Goal: Task Accomplishment & Management: Manage account settings

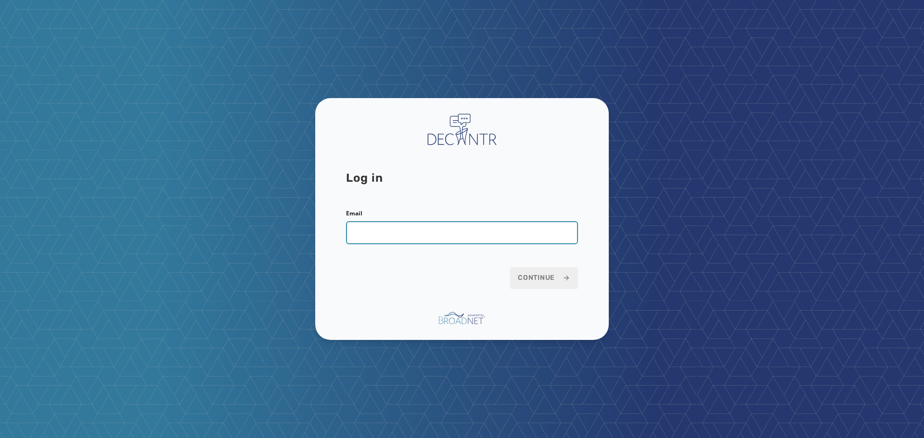
click at [423, 230] on input "Email" at bounding box center [462, 232] width 232 height 23
type input "**********"
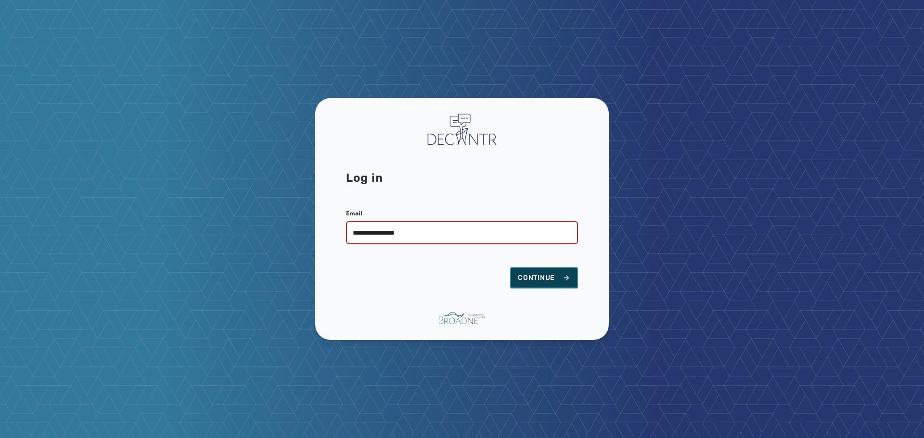
click at [545, 275] on span "Continue" at bounding box center [544, 278] width 52 height 10
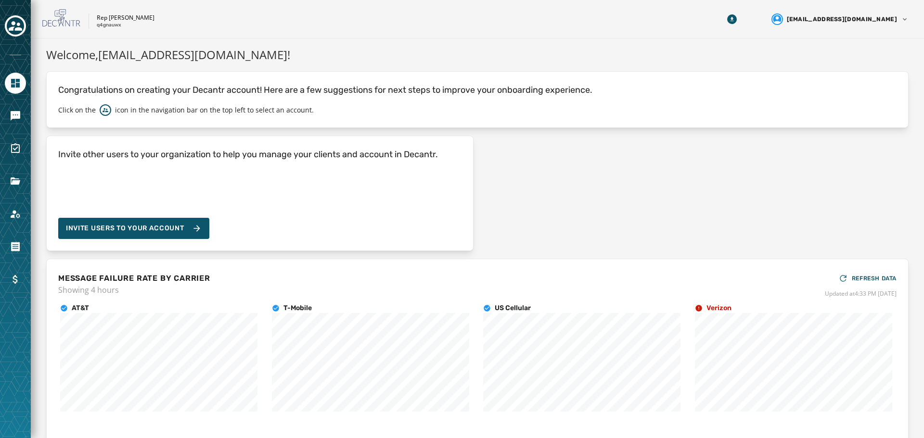
click at [26, 123] on div at bounding box center [15, 219] width 31 height 438
click at [18, 116] on icon "Navigate to Messaging" at bounding box center [16, 116] width 10 height 10
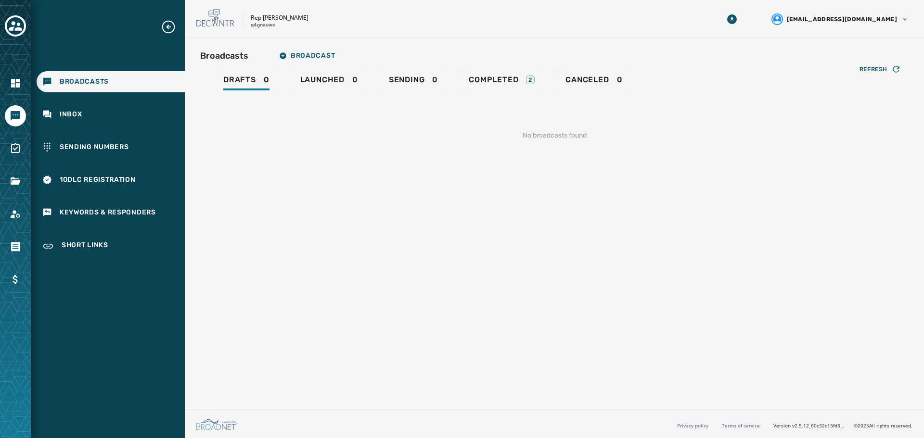
click at [122, 101] on div "Broadcasts Inbox Sending Numbers 10DLC Registration Keywords & Responders Short…" at bounding box center [108, 138] width 154 height 239
click at [120, 115] on div "Inbox" at bounding box center [111, 114] width 148 height 21
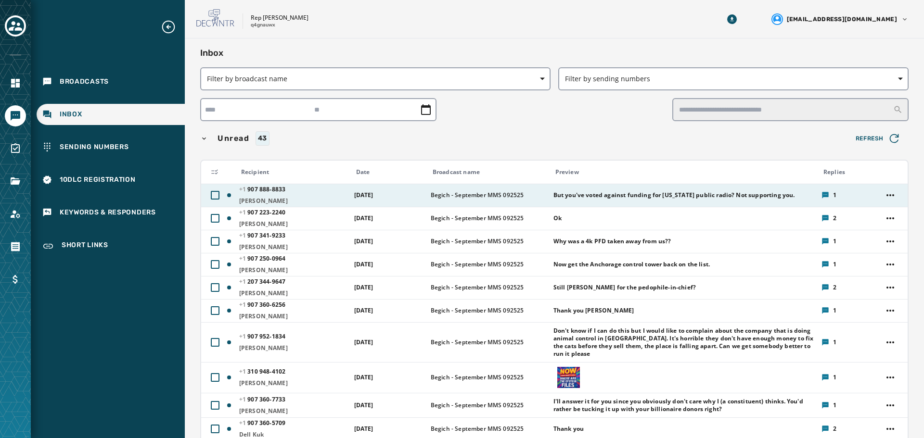
click at [536, 195] on span "Begich - September MMS 092525" at bounding box center [489, 196] width 116 height 8
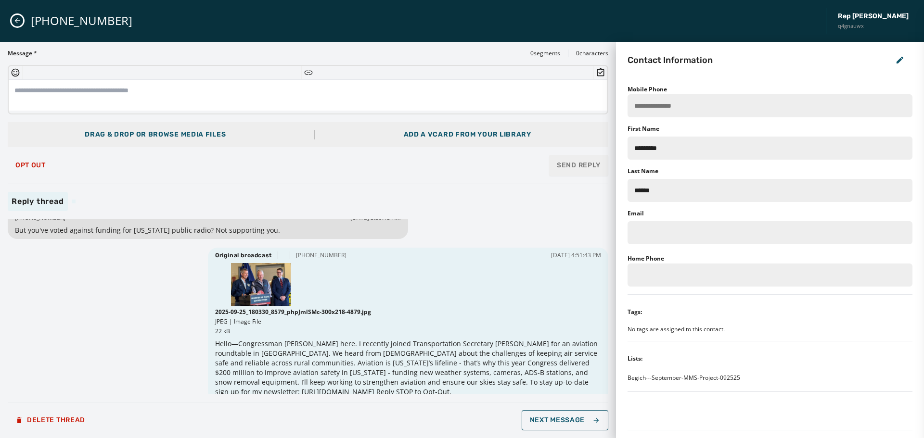
scroll to position [20, 0]
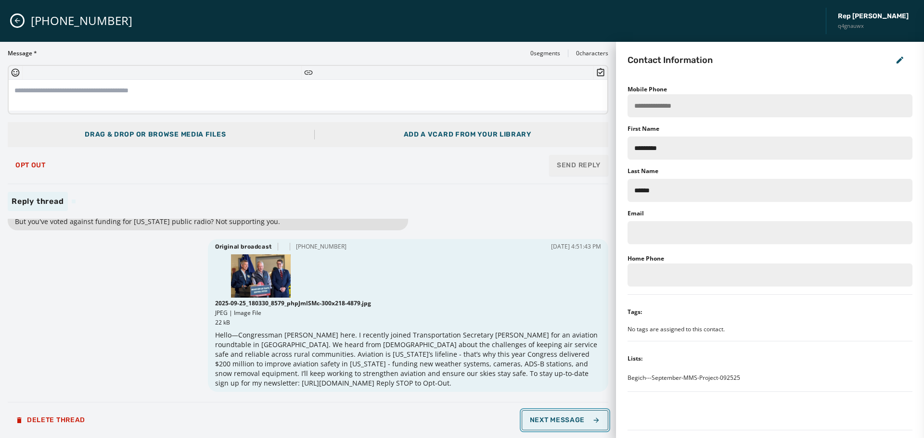
click at [550, 425] on button "Next Message" at bounding box center [565, 420] width 87 height 20
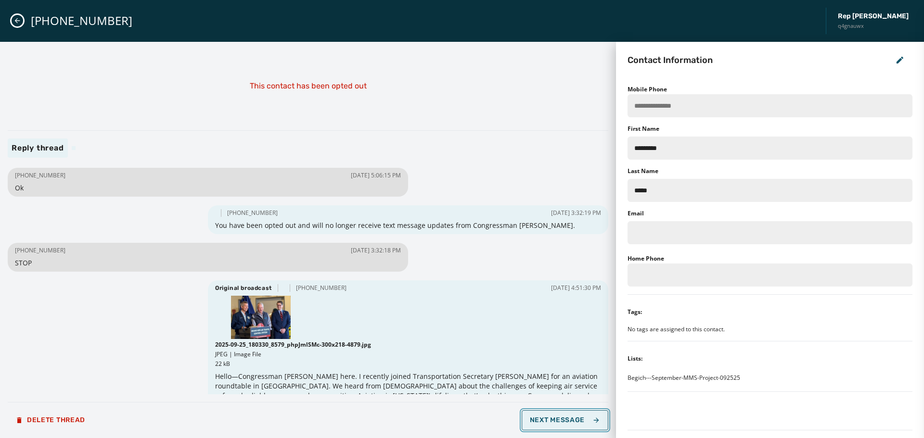
click at [550, 425] on button "Next Message" at bounding box center [565, 420] width 87 height 20
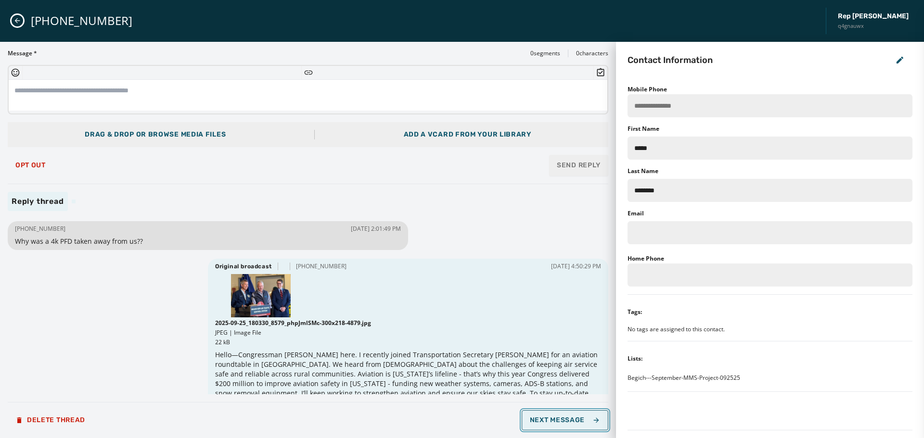
click at [550, 425] on button "Next Message" at bounding box center [565, 420] width 87 height 20
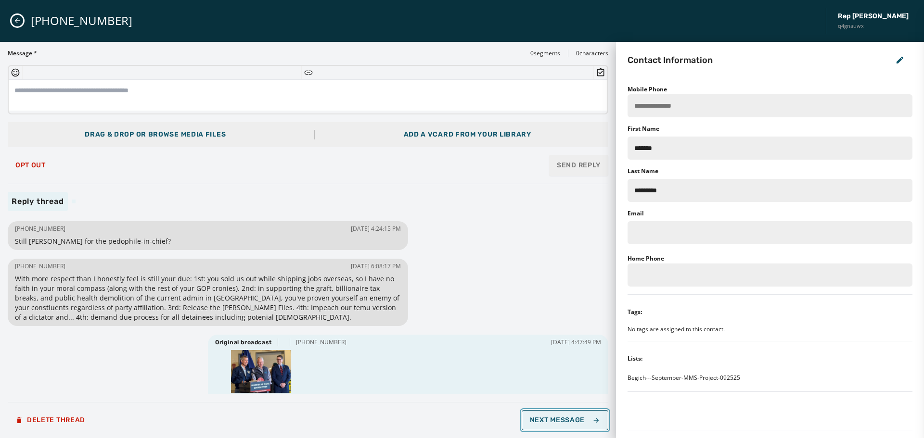
click at [550, 425] on button "Next Message" at bounding box center [565, 420] width 87 height 20
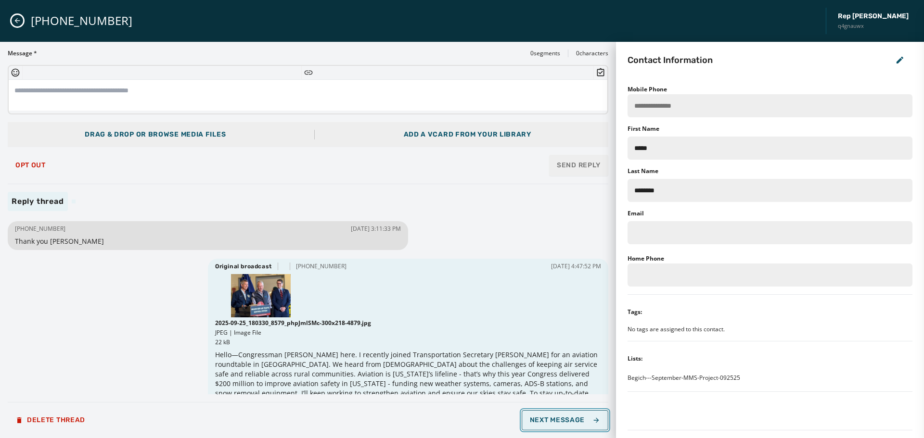
click at [550, 425] on button "Next Message" at bounding box center [565, 420] width 87 height 20
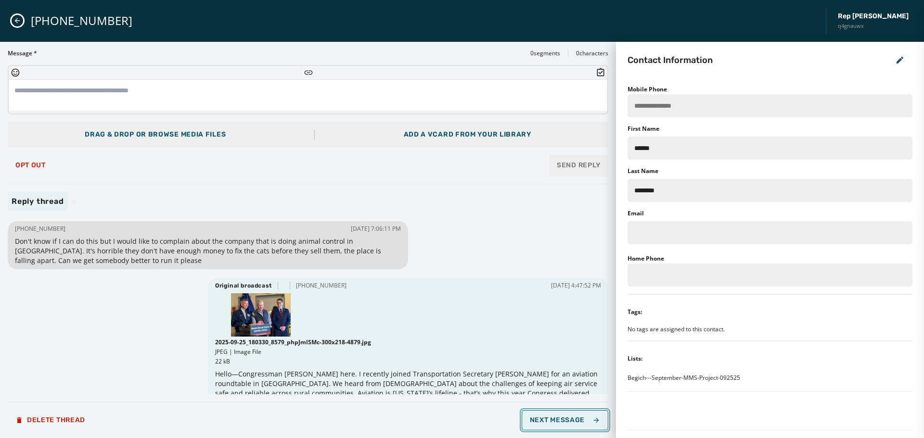
click at [550, 425] on button "Next Message" at bounding box center [565, 420] width 87 height 20
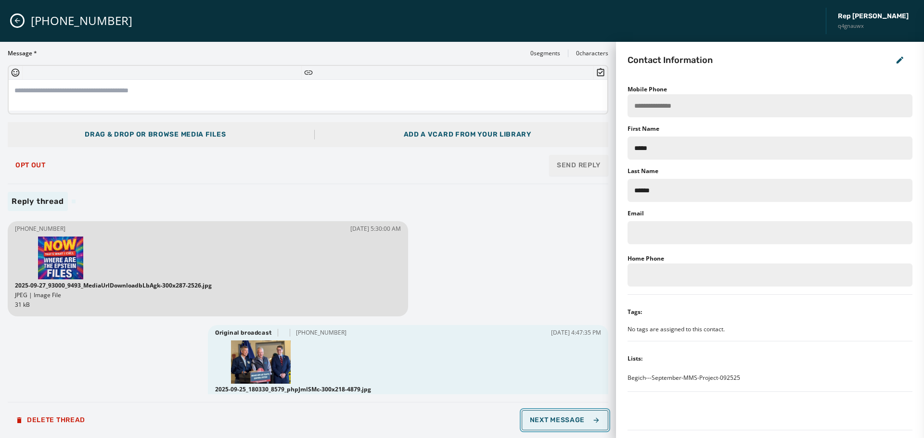
click at [550, 425] on button "Next Message" at bounding box center [565, 420] width 87 height 20
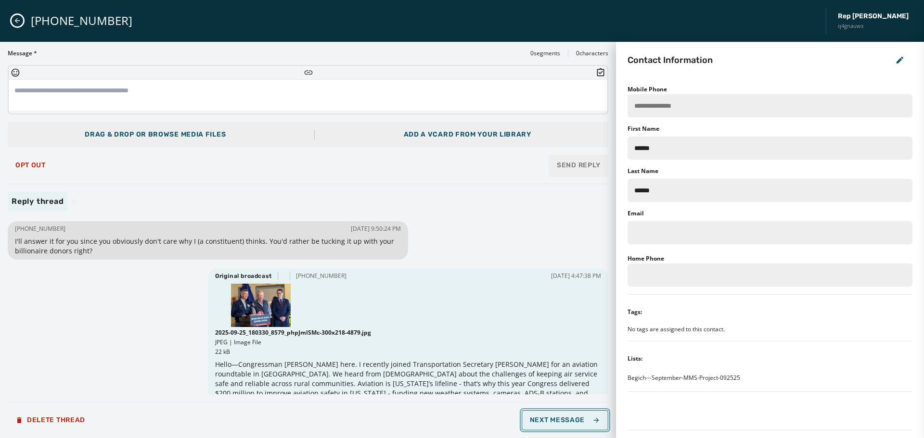
click at [550, 425] on button "Next Message" at bounding box center [565, 420] width 87 height 20
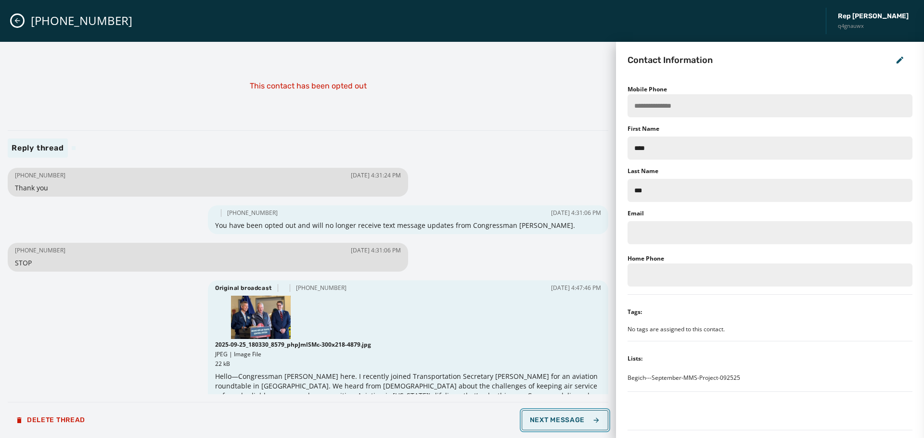
click at [550, 425] on button "Next Message" at bounding box center [565, 420] width 87 height 20
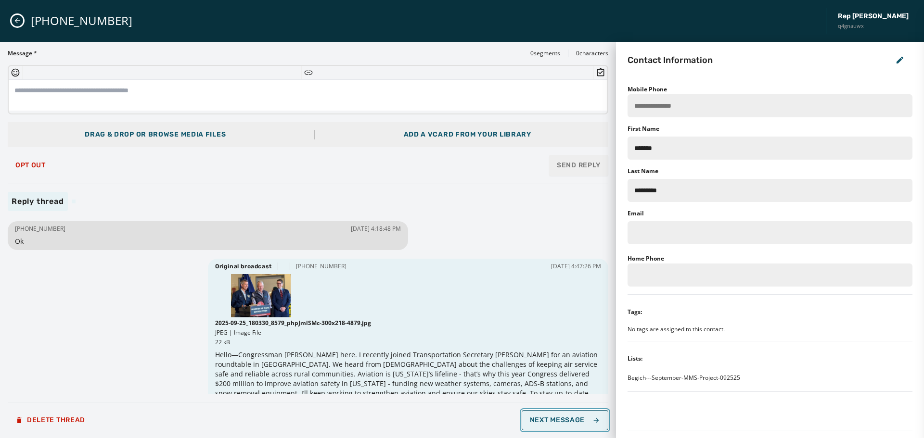
click at [550, 425] on button "Next Message" at bounding box center [565, 420] width 87 height 20
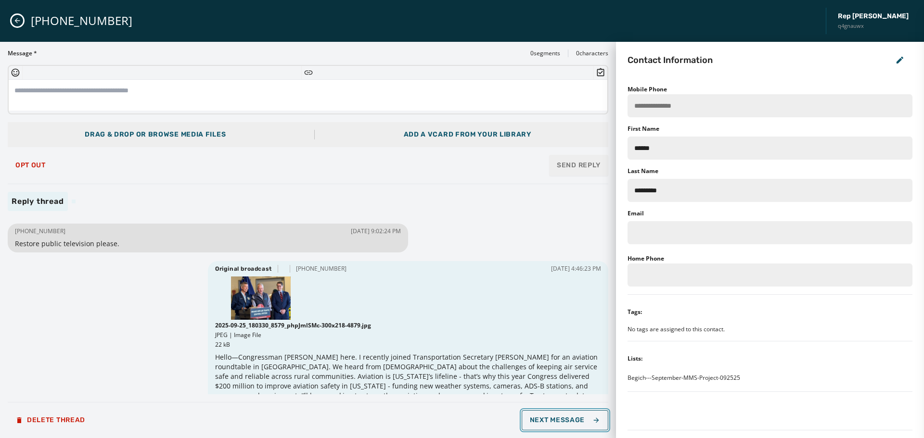
scroll to position [385, 0]
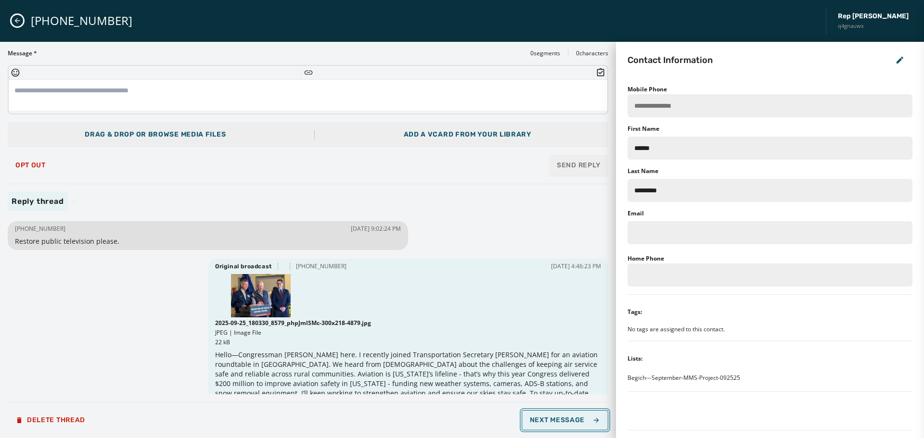
click at [560, 413] on button "Next Message" at bounding box center [565, 420] width 87 height 20
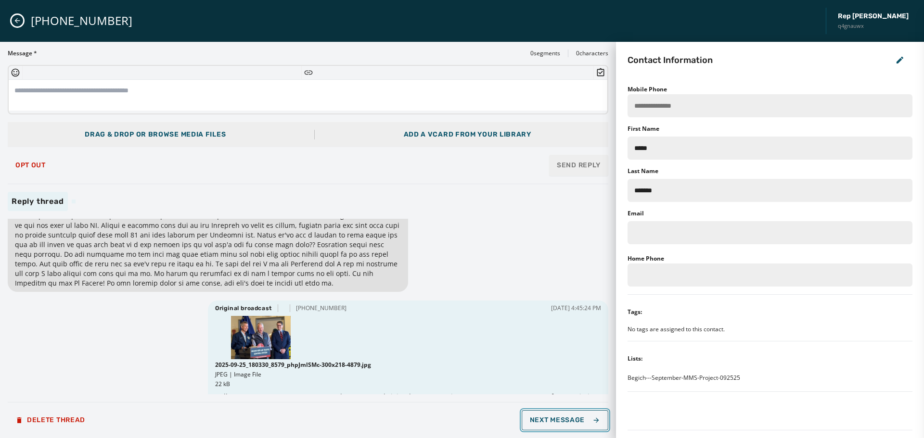
scroll to position [96, 0]
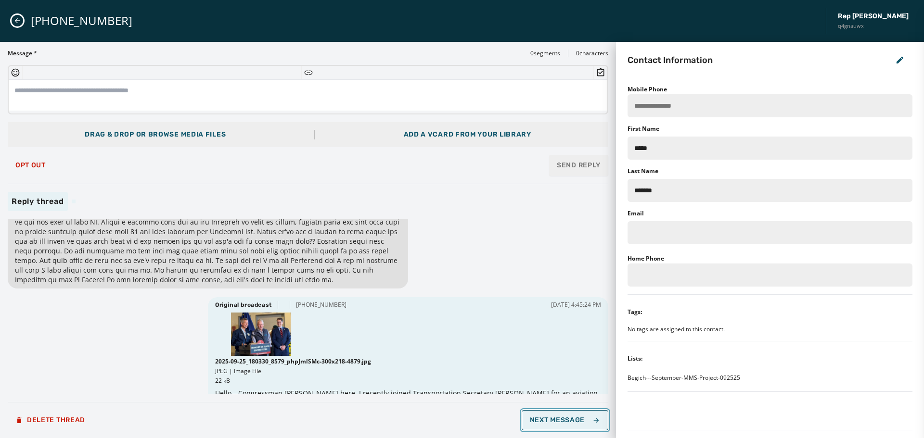
click at [566, 417] on span "Next Message" at bounding box center [565, 421] width 70 height 8
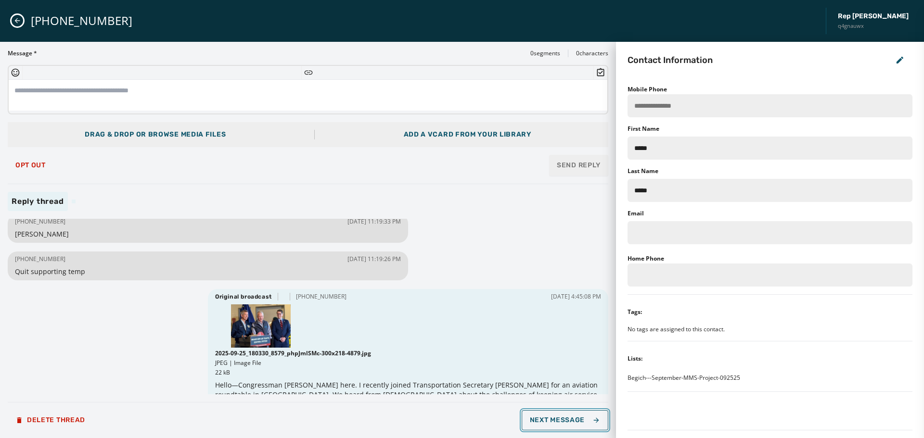
scroll to position [95, 0]
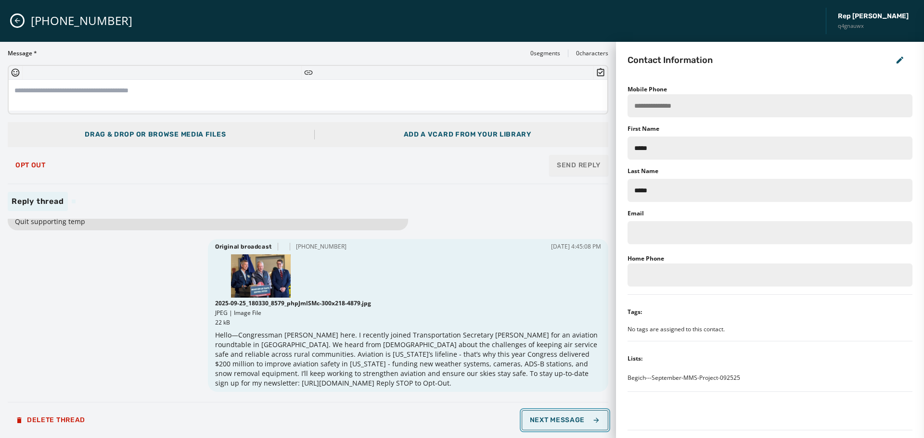
click at [577, 419] on span "Next Message" at bounding box center [565, 421] width 70 height 8
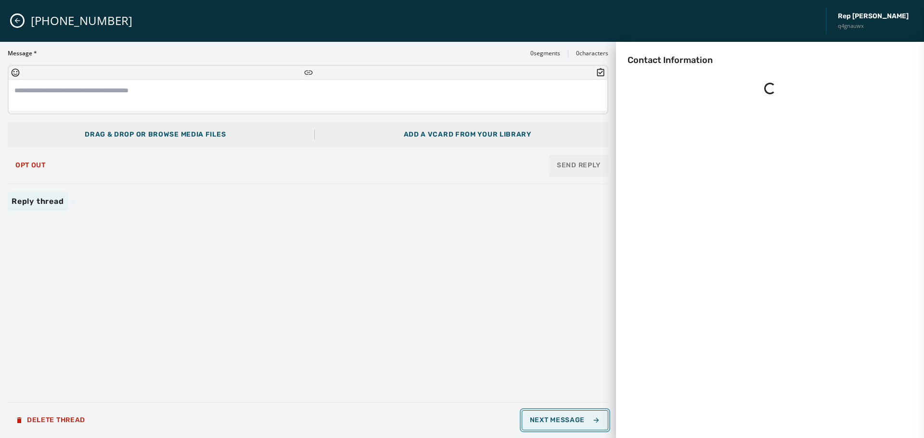
scroll to position [0, 0]
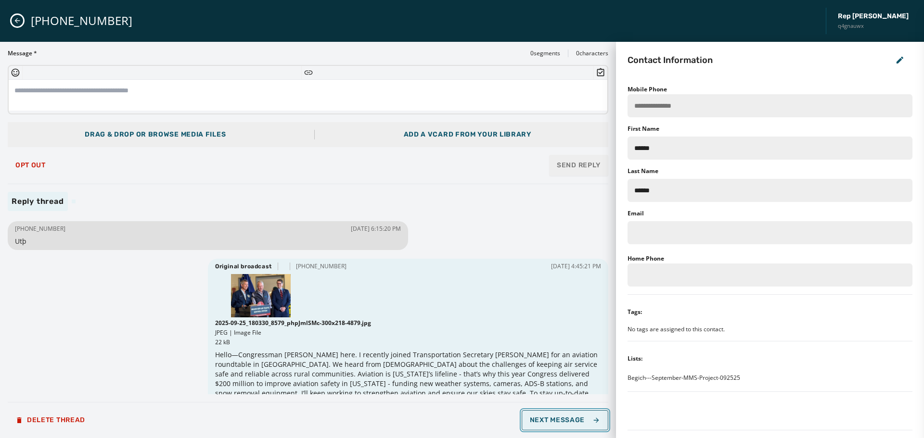
click at [577, 419] on span "Next Message" at bounding box center [565, 421] width 70 height 8
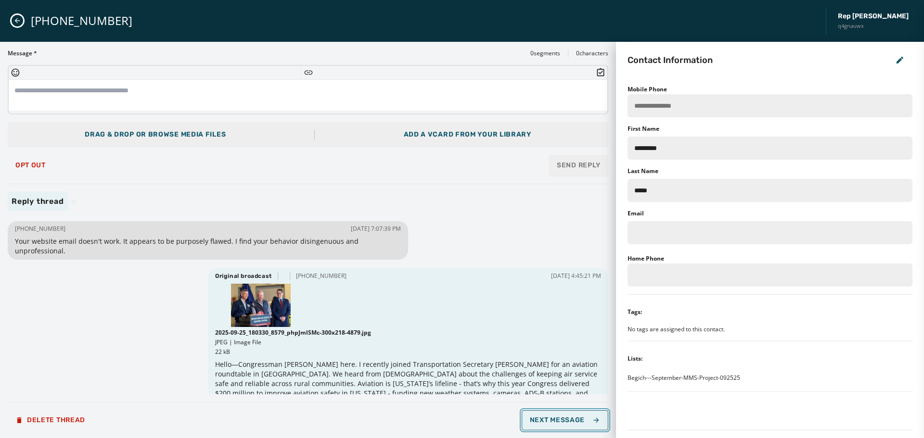
click at [577, 419] on span "Next Message" at bounding box center [565, 421] width 70 height 8
click at [575, 416] on button "Next Message" at bounding box center [565, 420] width 87 height 20
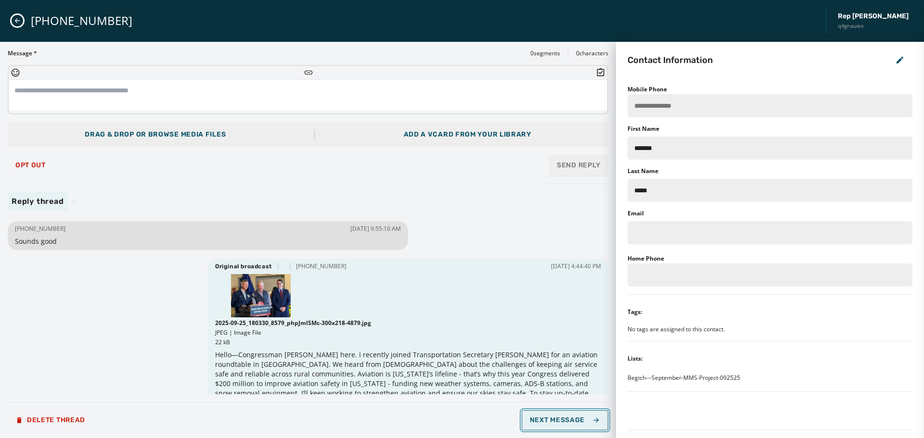
click at [575, 416] on button "Next Message" at bounding box center [565, 420] width 87 height 20
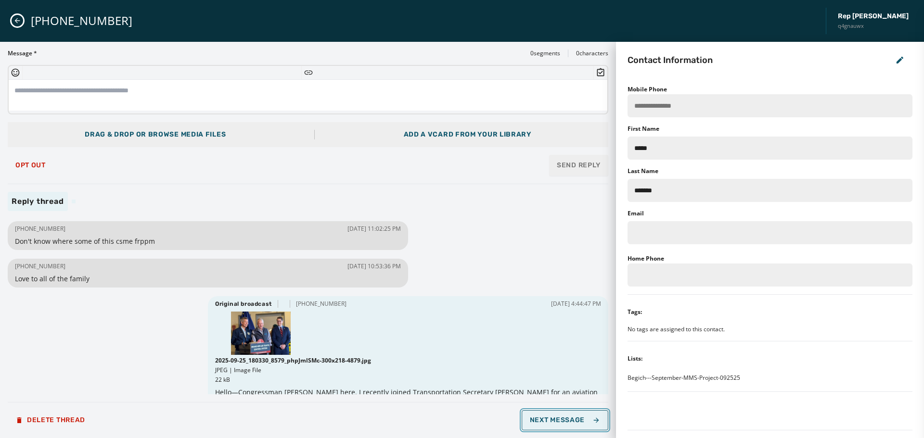
click at [552, 414] on button "Next Message" at bounding box center [565, 420] width 87 height 20
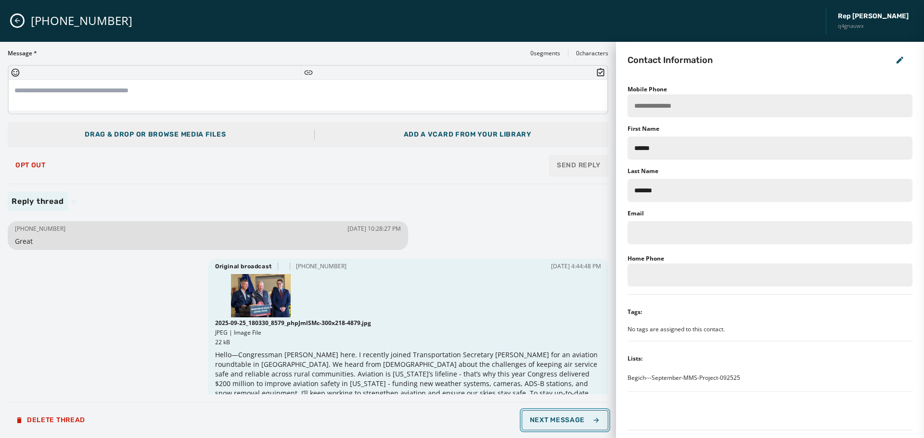
click at [552, 414] on button "Next Message" at bounding box center [565, 420] width 87 height 20
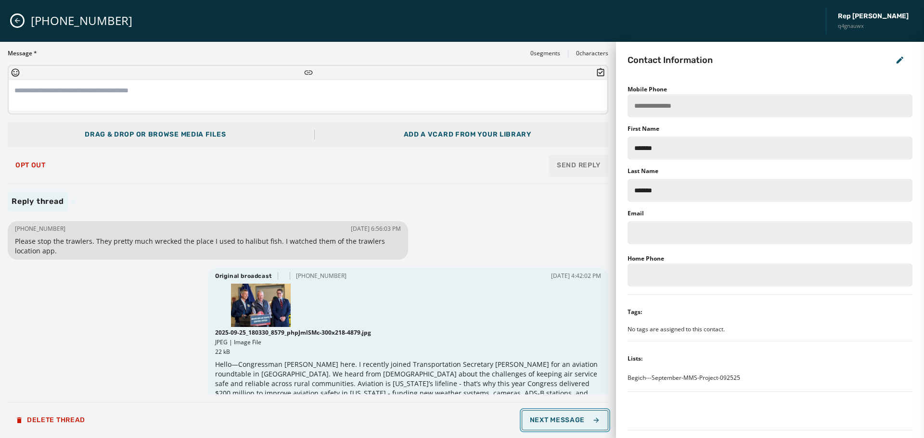
click at [552, 414] on button "Next Message" at bounding box center [565, 420] width 87 height 20
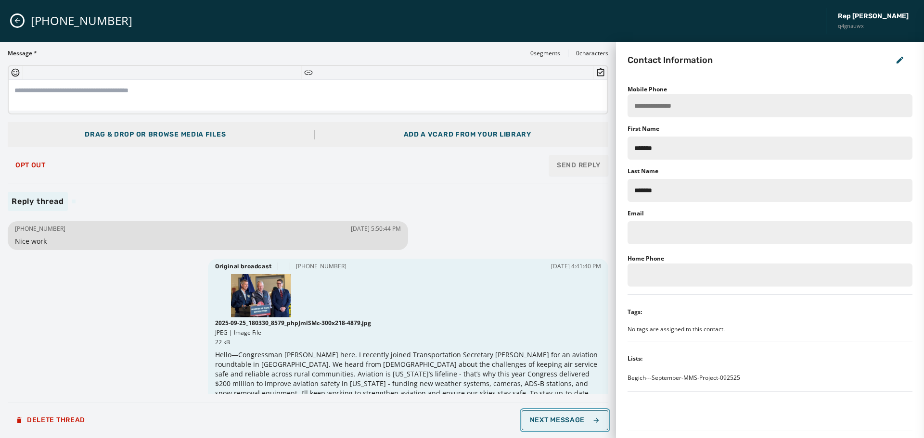
click at [555, 419] on span "Next Message" at bounding box center [565, 421] width 70 height 8
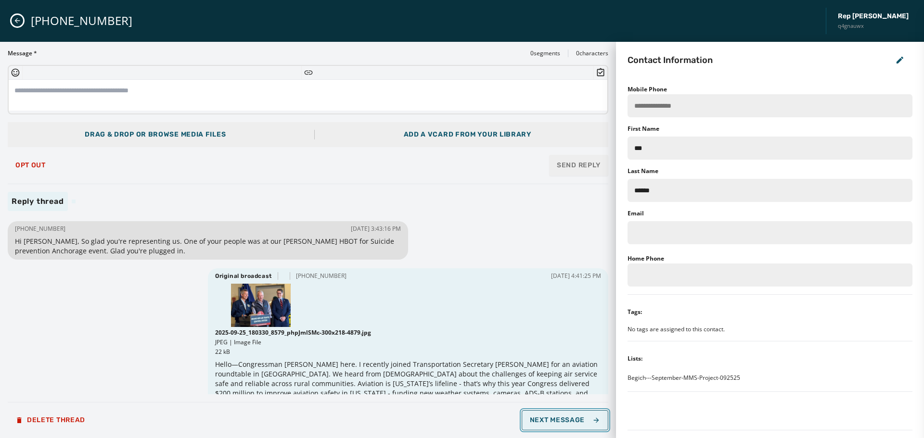
click at [555, 419] on span "Next Message" at bounding box center [565, 421] width 70 height 8
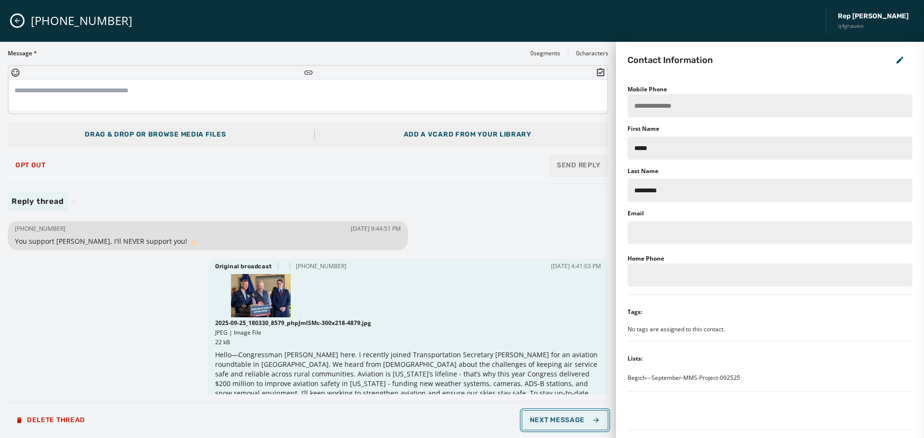
click at [555, 419] on span "Next Message" at bounding box center [565, 421] width 70 height 8
click at [549, 425] on button "Next Message" at bounding box center [565, 420] width 87 height 20
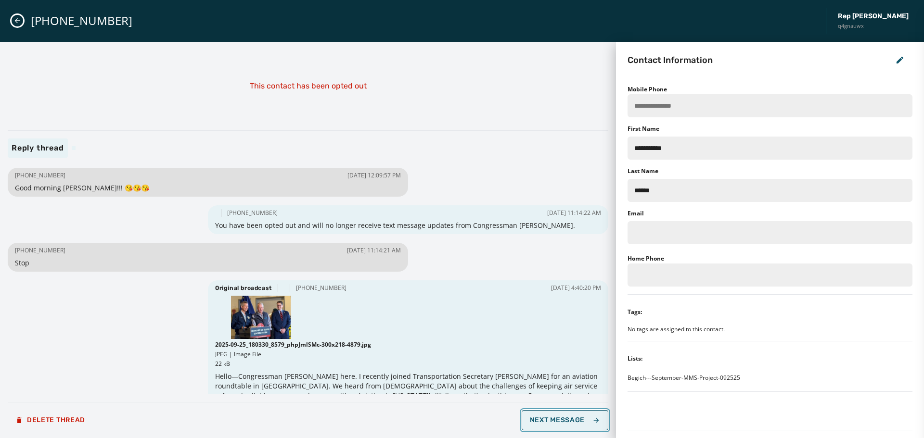
click at [549, 425] on button "Next Message" at bounding box center [565, 420] width 87 height 20
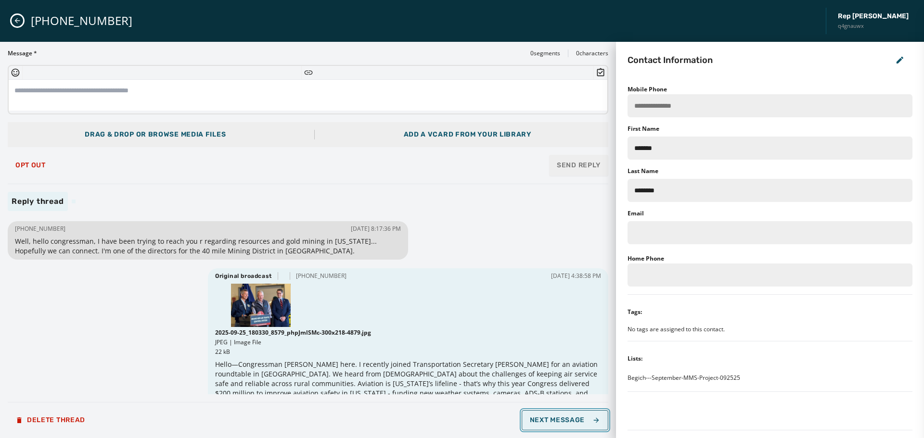
click at [535, 422] on span "Next Message" at bounding box center [565, 421] width 70 height 8
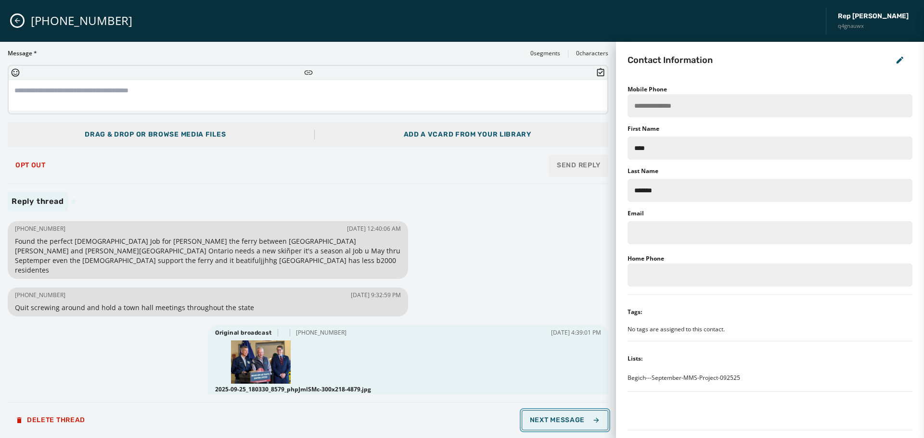
click at [535, 422] on span "Next Message" at bounding box center [565, 421] width 70 height 8
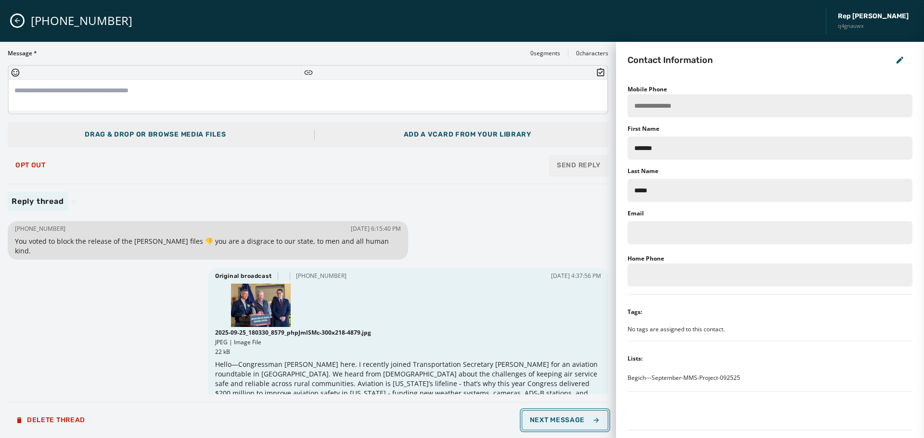
click at [535, 422] on span "Next Message" at bounding box center [565, 421] width 70 height 8
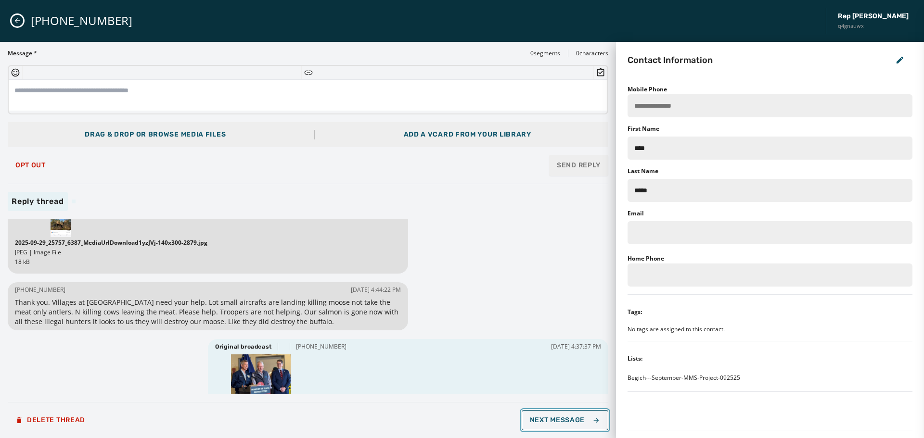
scroll to position [96, 0]
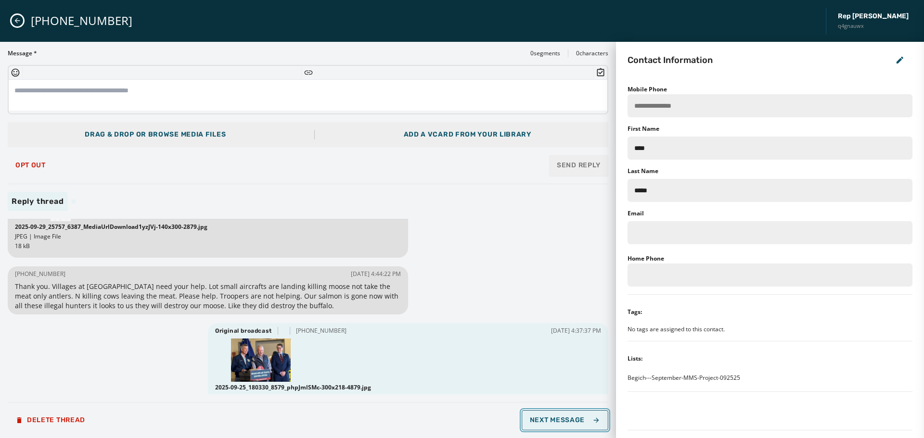
click at [575, 418] on span "Next Message" at bounding box center [565, 421] width 70 height 8
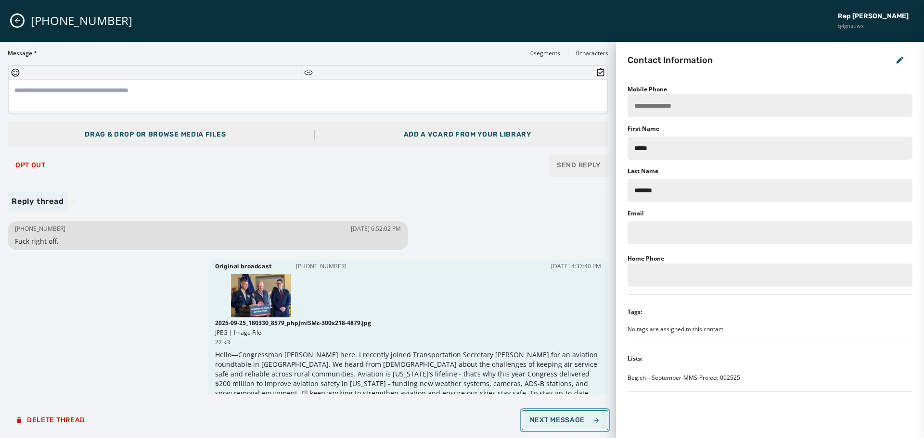
click at [575, 418] on span "Next Message" at bounding box center [565, 421] width 70 height 8
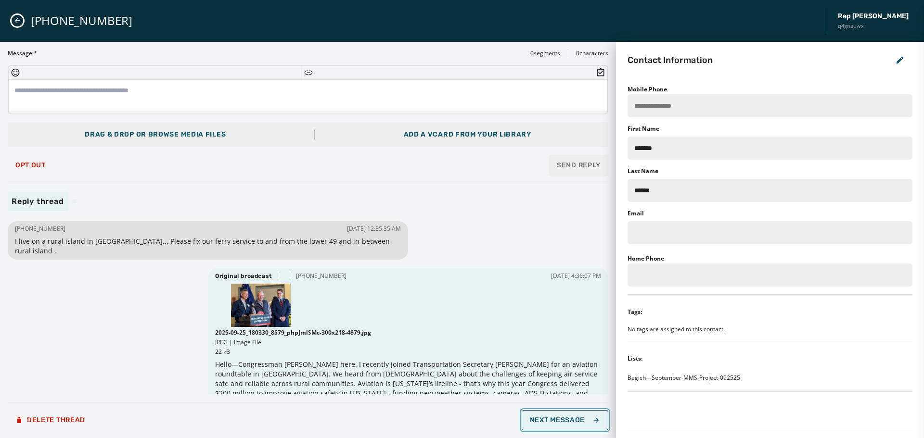
click at [575, 418] on span "Next Message" at bounding box center [565, 421] width 70 height 8
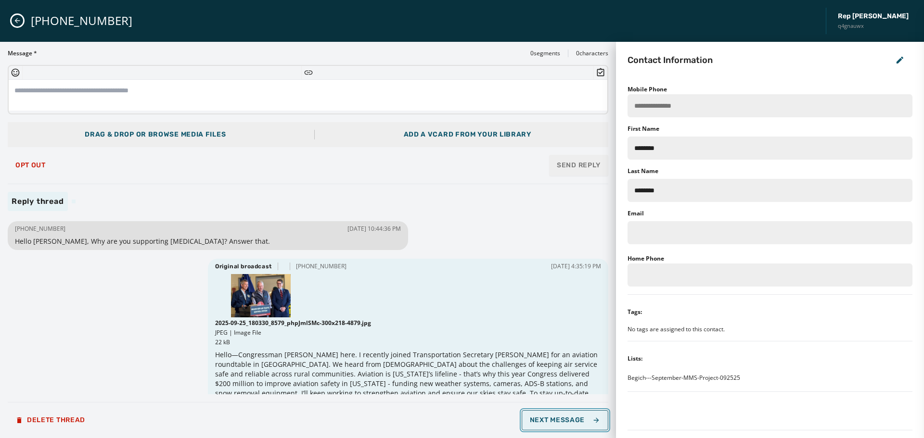
click at [576, 419] on span "Next Message" at bounding box center [565, 421] width 70 height 8
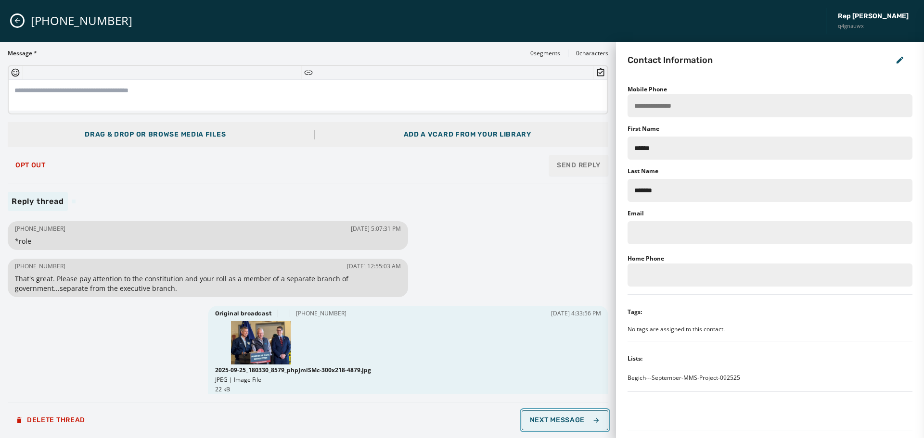
click at [576, 419] on span "Next Message" at bounding box center [565, 421] width 70 height 8
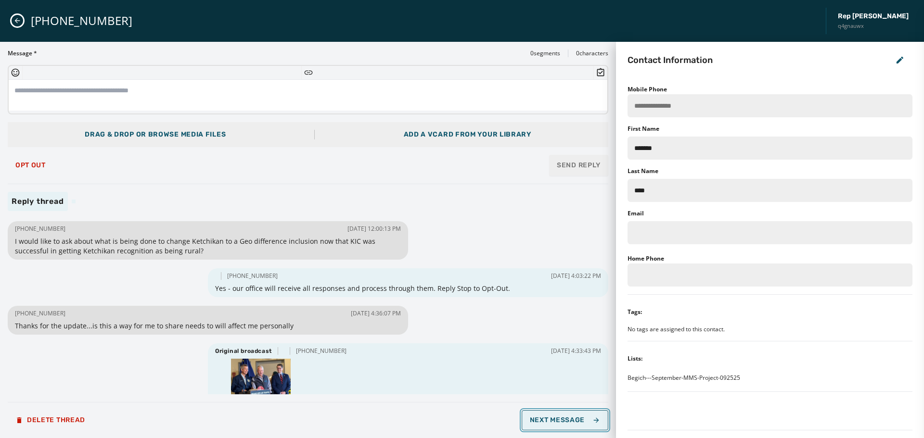
click at [577, 421] on span "Next Message" at bounding box center [565, 421] width 70 height 8
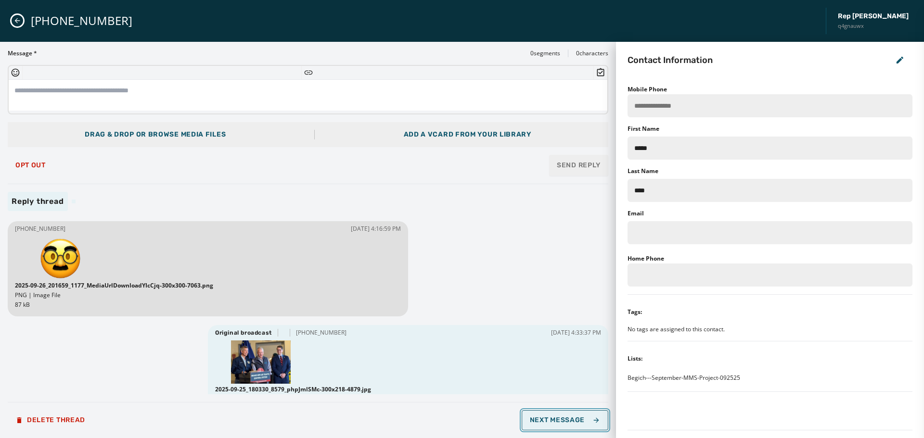
click at [577, 421] on span "Next Message" at bounding box center [565, 421] width 70 height 8
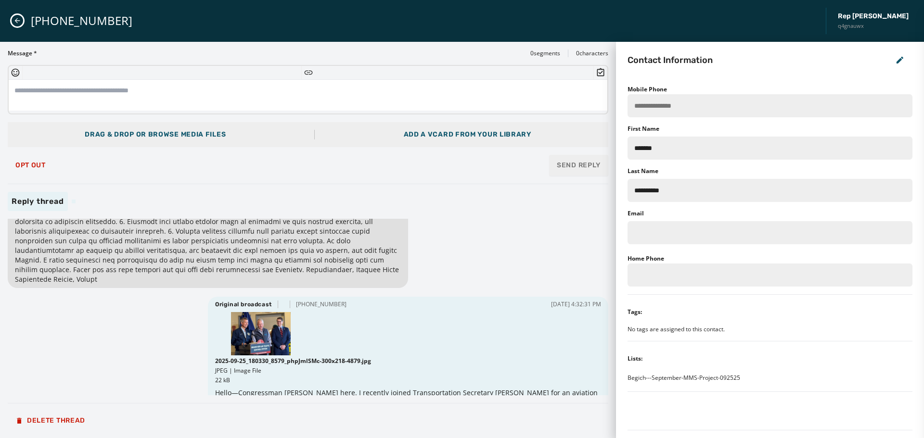
scroll to position [315, 0]
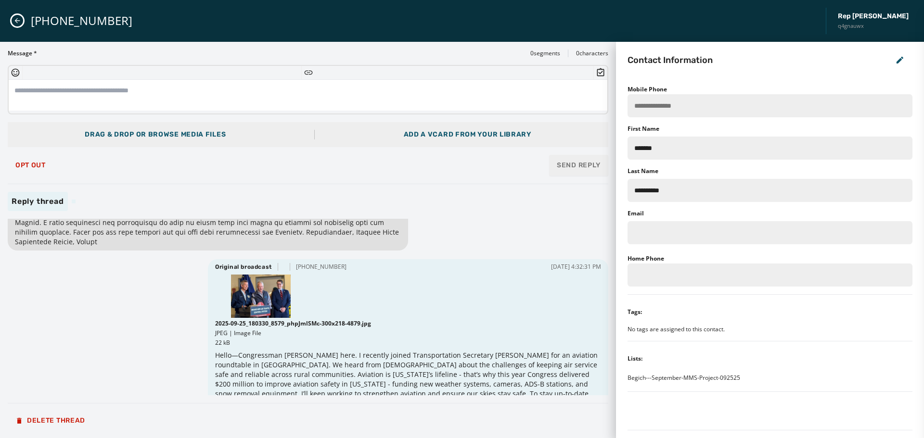
click at [16, 20] on icon "Close admin drawer" at bounding box center [17, 20] width 5 height 5
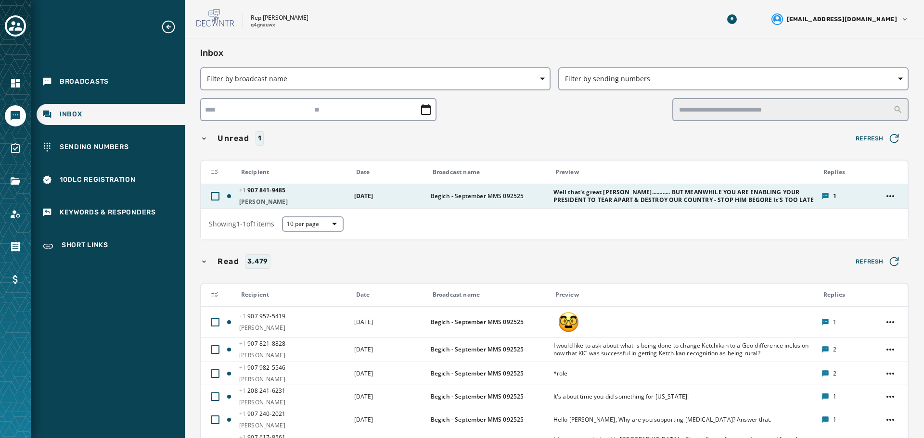
click at [671, 194] on span "Well that's great [PERSON_NAME]............ BUT MEANWHILE YOU ARE ENABLING YOUR…" at bounding box center [684, 196] width 262 height 15
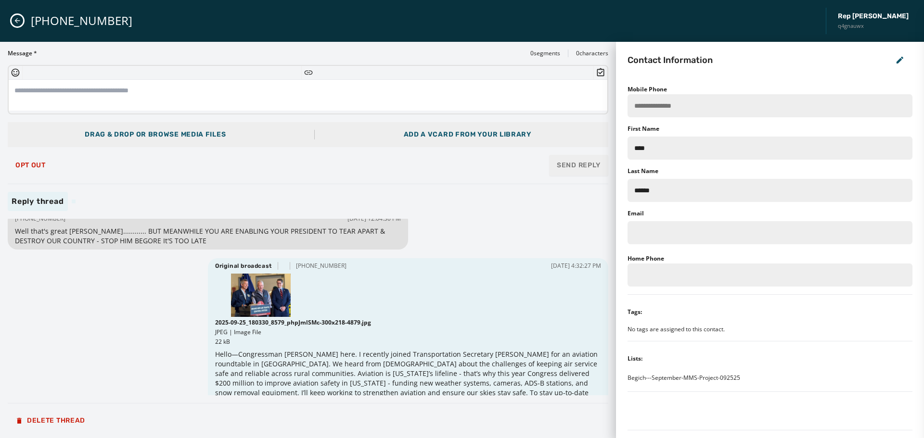
scroll to position [0, 0]
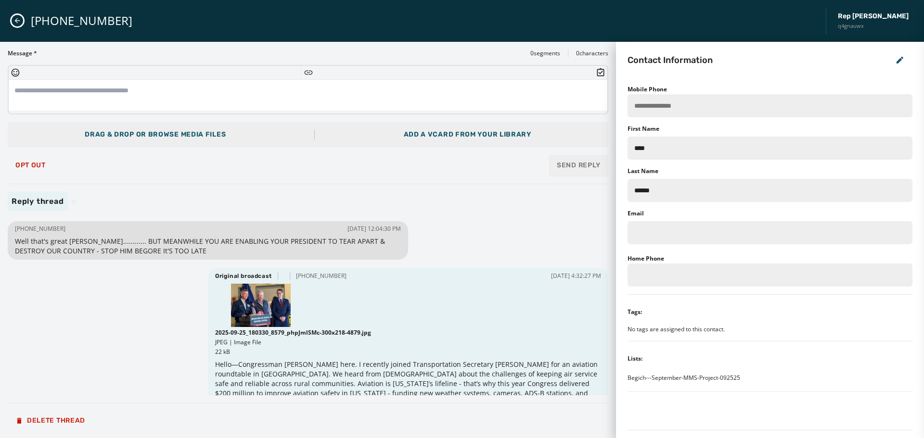
click at [17, 19] on icon "Close admin drawer" at bounding box center [17, 21] width 8 height 8
